Goal: Check status: Check status

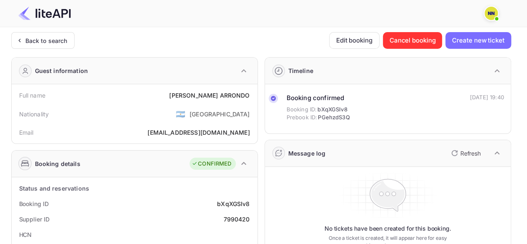
click at [42, 38] on div "Back to search" at bounding box center [46, 40] width 42 height 9
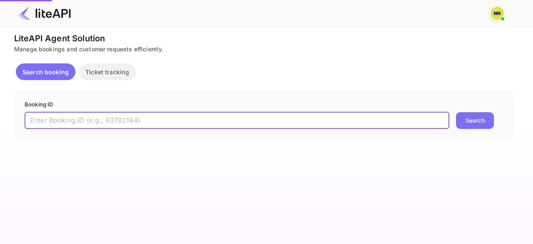
click at [80, 114] on input "text" at bounding box center [237, 120] width 425 height 17
paste input "7752169"
type input "7752169"
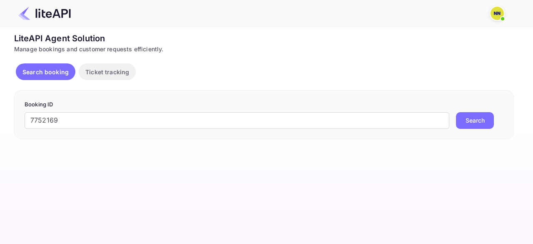
click at [467, 120] on button "Search" at bounding box center [475, 120] width 38 height 17
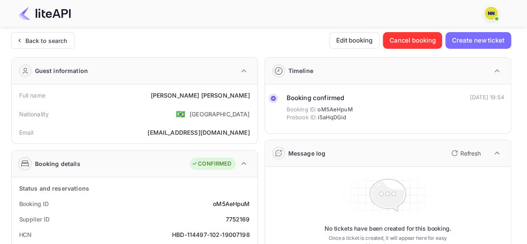
scroll to position [125, 0]
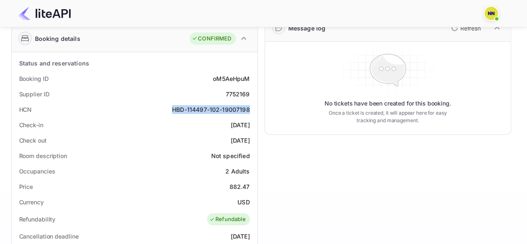
drag, startPoint x: 172, startPoint y: 109, endPoint x: 248, endPoint y: 107, distance: 76.3
click at [248, 107] on div "HBD-114497-102-19007198" at bounding box center [210, 109] width 77 height 9
copy div "HBD-114497-102-19007198"
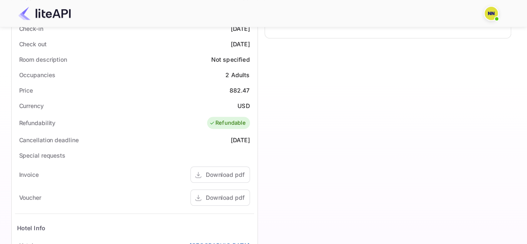
scroll to position [208, 0]
